Goal: Transaction & Acquisition: Subscribe to service/newsletter

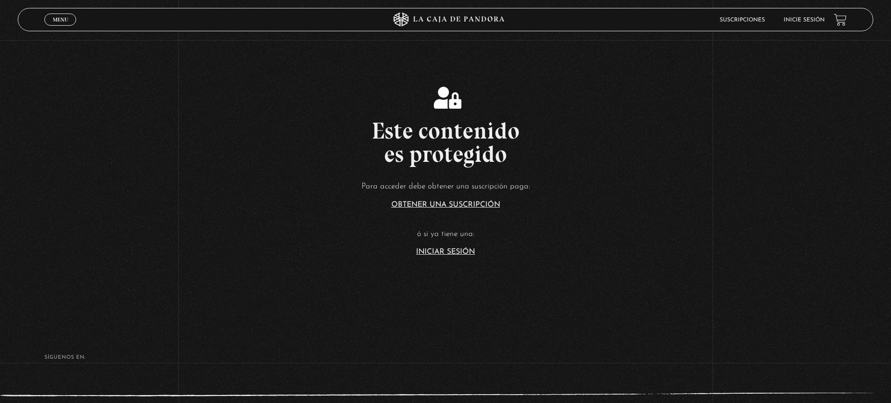
click at [423, 255] on link "Iniciar Sesión" at bounding box center [445, 251] width 59 height 7
click at [445, 255] on link "Iniciar Sesión" at bounding box center [445, 251] width 59 height 7
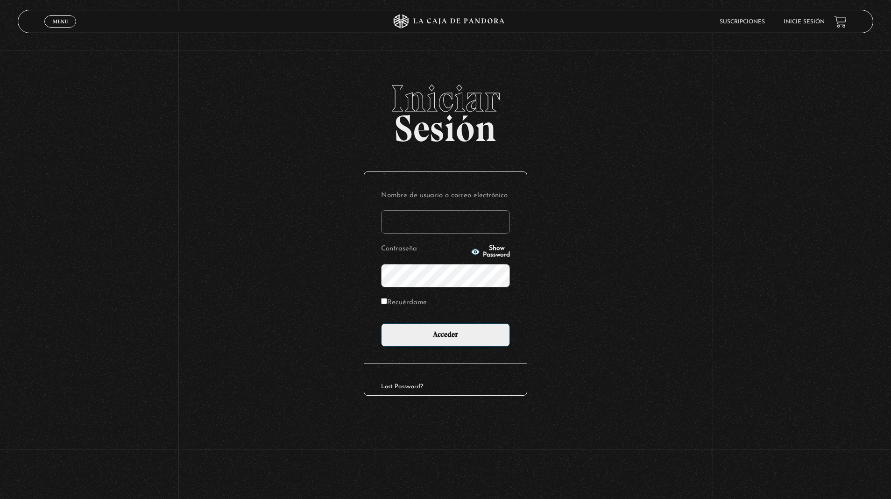
click at [445, 218] on input "Nombre de usuario o correo electrónico" at bounding box center [445, 221] width 129 height 23
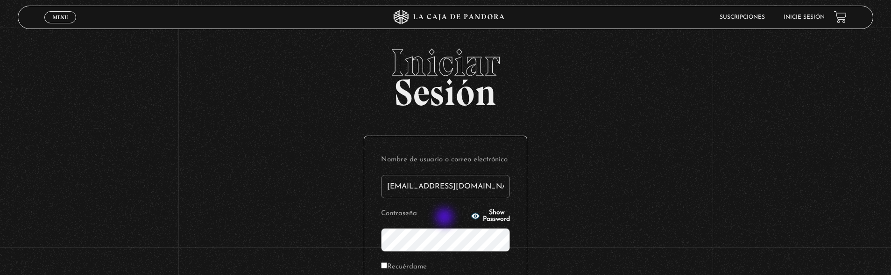
type input "forozco3112@gmail.com"
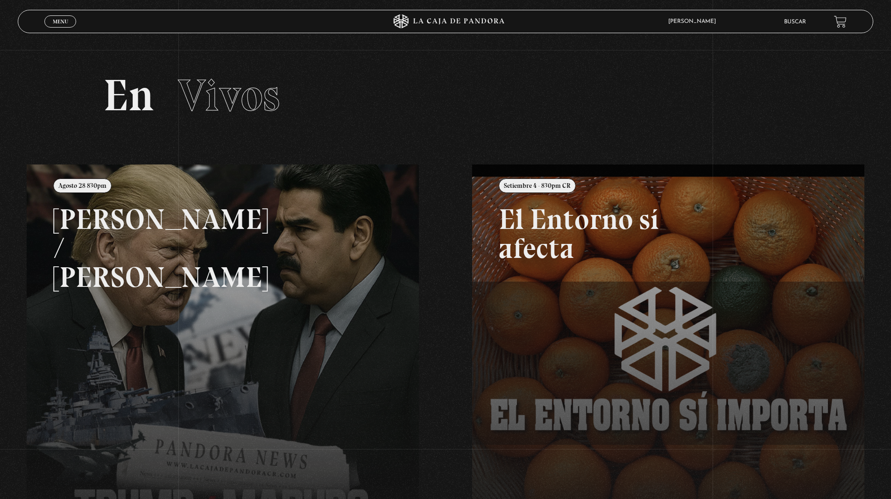
click at [65, 25] on link "Menu Cerrar" at bounding box center [60, 21] width 32 height 12
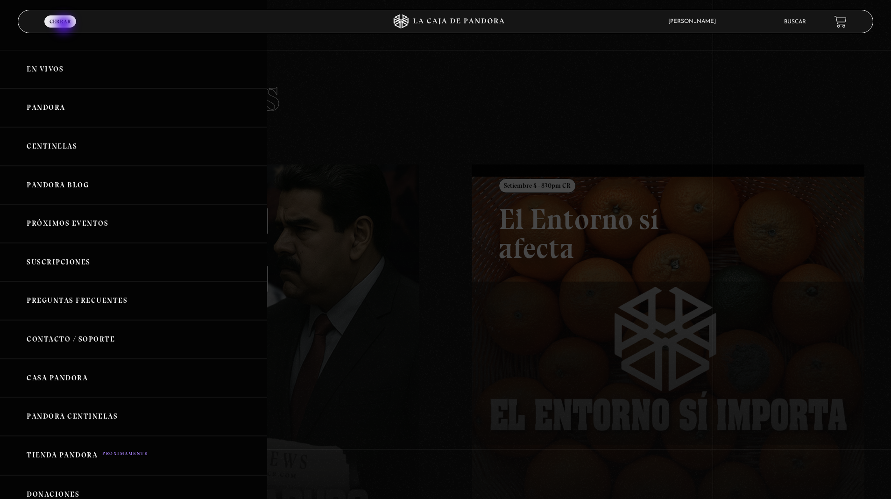
click at [65, 107] on link "Pandora" at bounding box center [133, 107] width 267 height 39
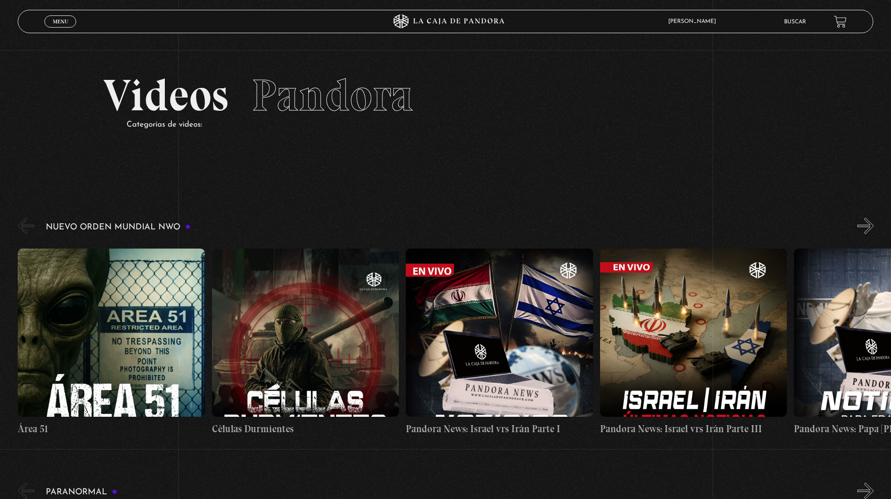
click at [868, 222] on button "»" at bounding box center [865, 226] width 16 height 16
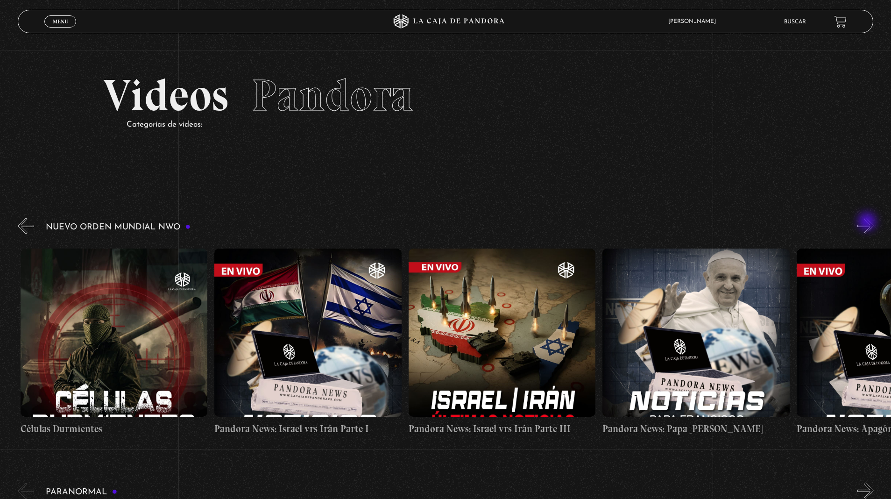
scroll to position [0, 194]
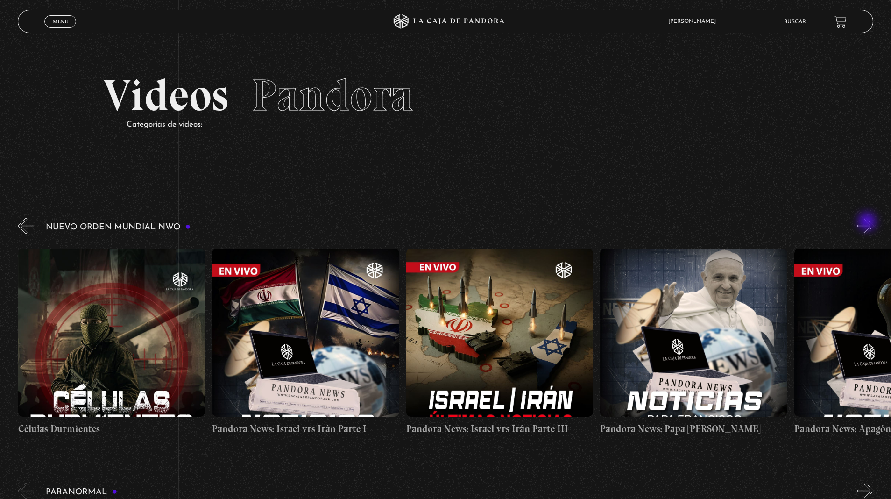
click at [868, 219] on button "»" at bounding box center [865, 226] width 16 height 16
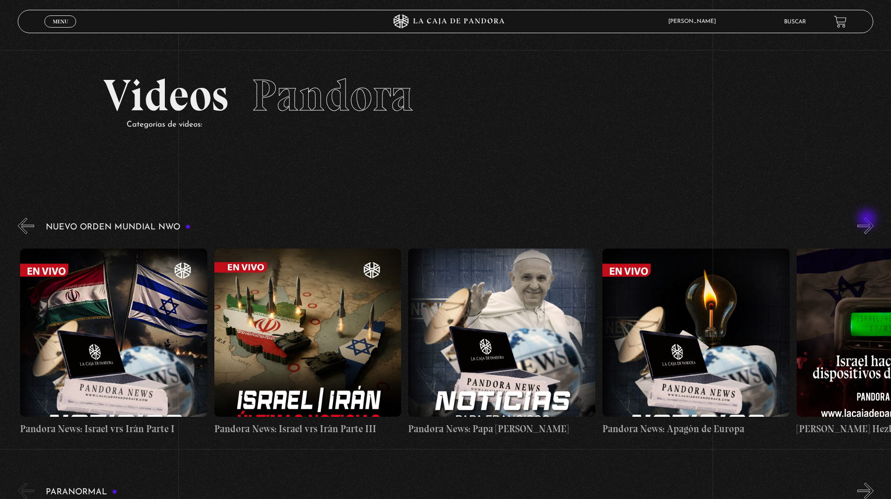
scroll to position [0, 388]
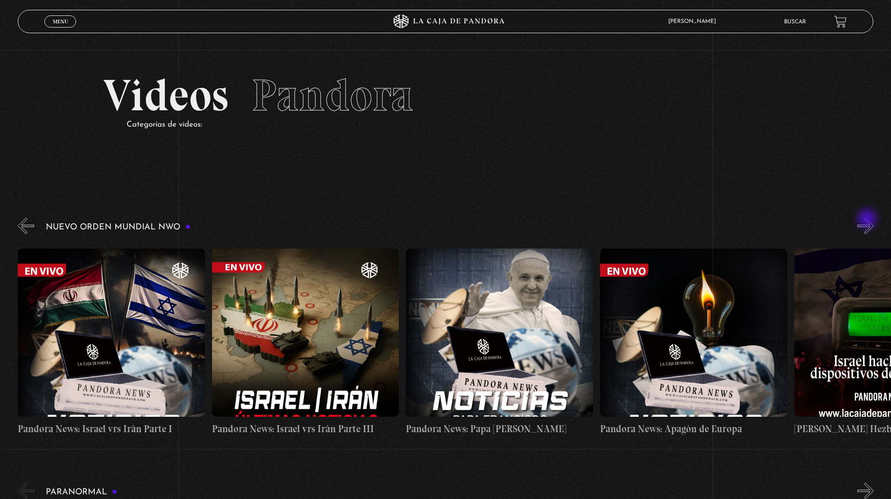
click at [868, 219] on button "»" at bounding box center [865, 226] width 16 height 16
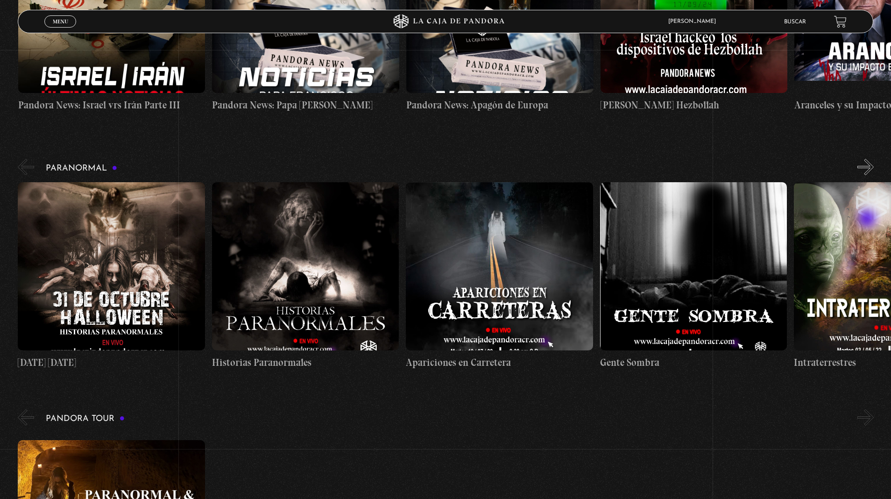
scroll to position [352, 0]
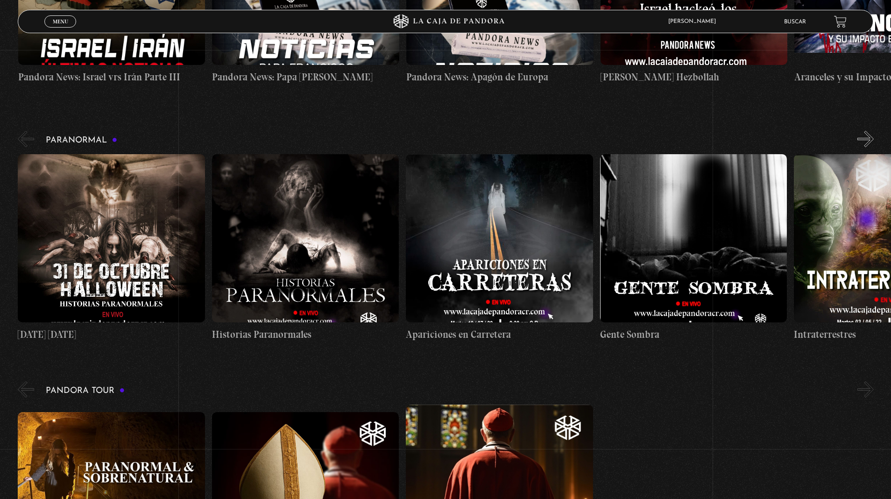
click at [861, 138] on button "»" at bounding box center [865, 139] width 16 height 16
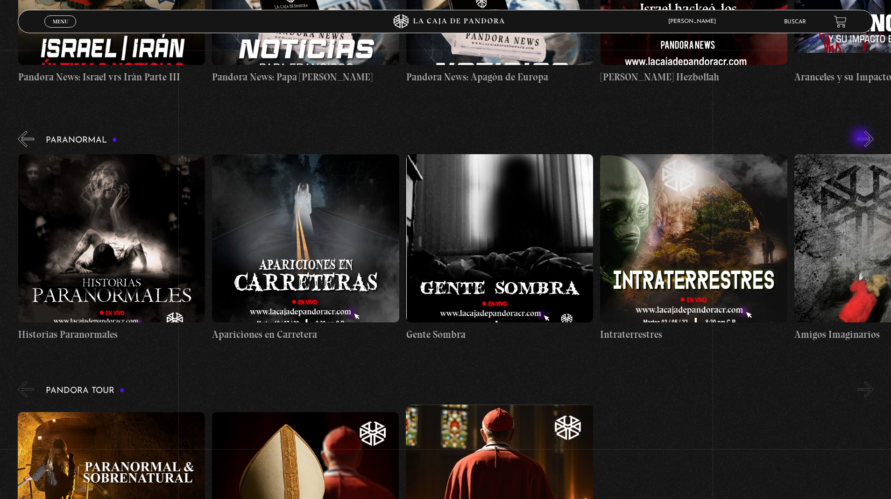
scroll to position [0, 194]
click at [747, 195] on figure at bounding box center [693, 238] width 187 height 168
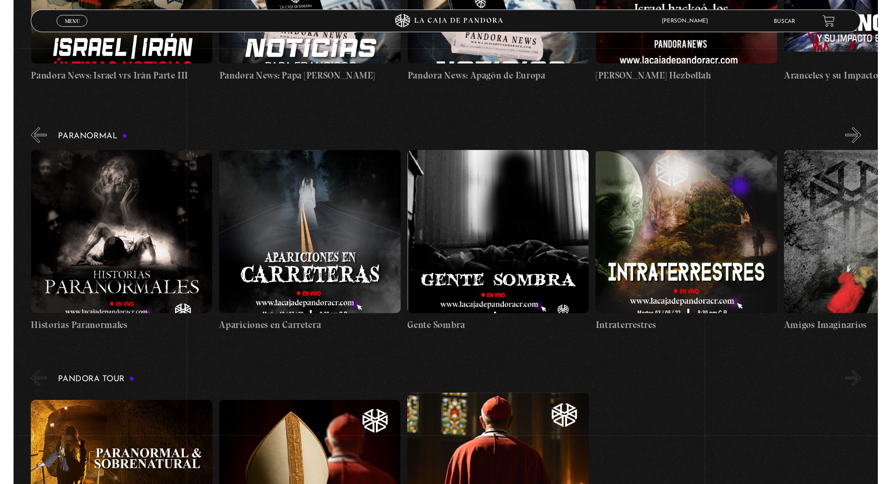
scroll to position [350, 0]
